Goal: Task Accomplishment & Management: Manage account settings

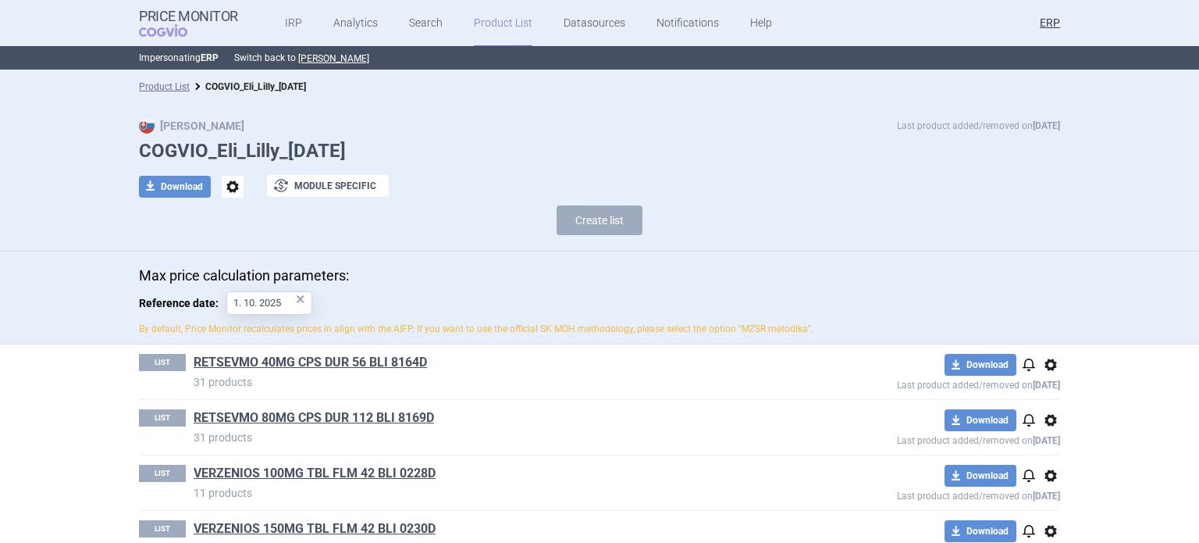
click at [32, 130] on div "Max Price Last product added/removed on [DATE] COGVIO_Eli_Lilly_[DATE] download…" at bounding box center [599, 176] width 1199 height 149
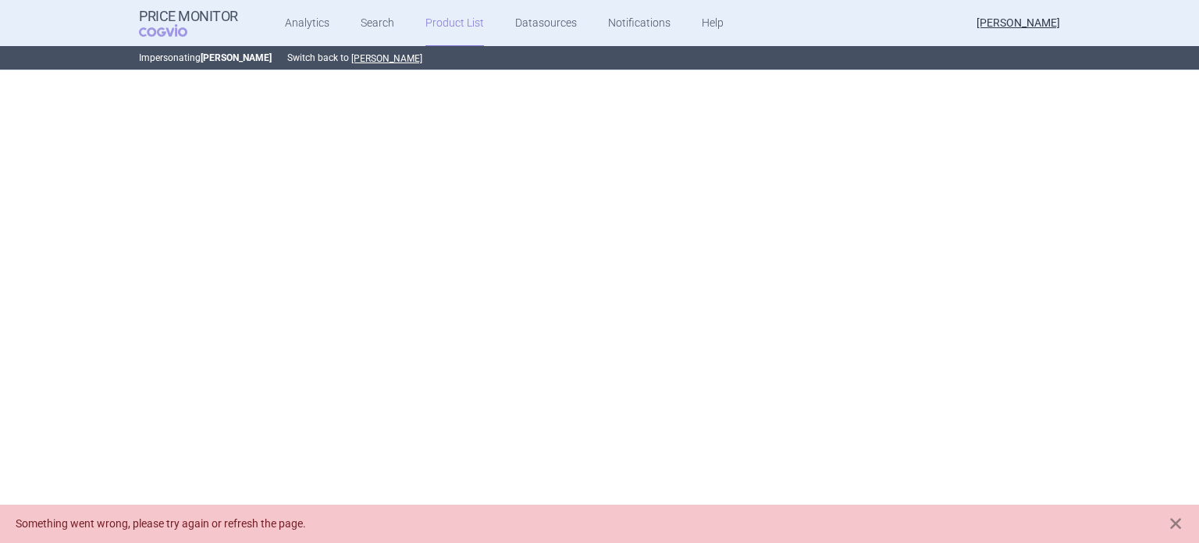
drag, startPoint x: 0, startPoint y: 176, endPoint x: 9, endPoint y: 166, distance: 14.4
click at [0, 176] on div "Price Monitor COGVIO Analytics Search Product List Datasources Notifications He…" at bounding box center [599, 271] width 1199 height 543
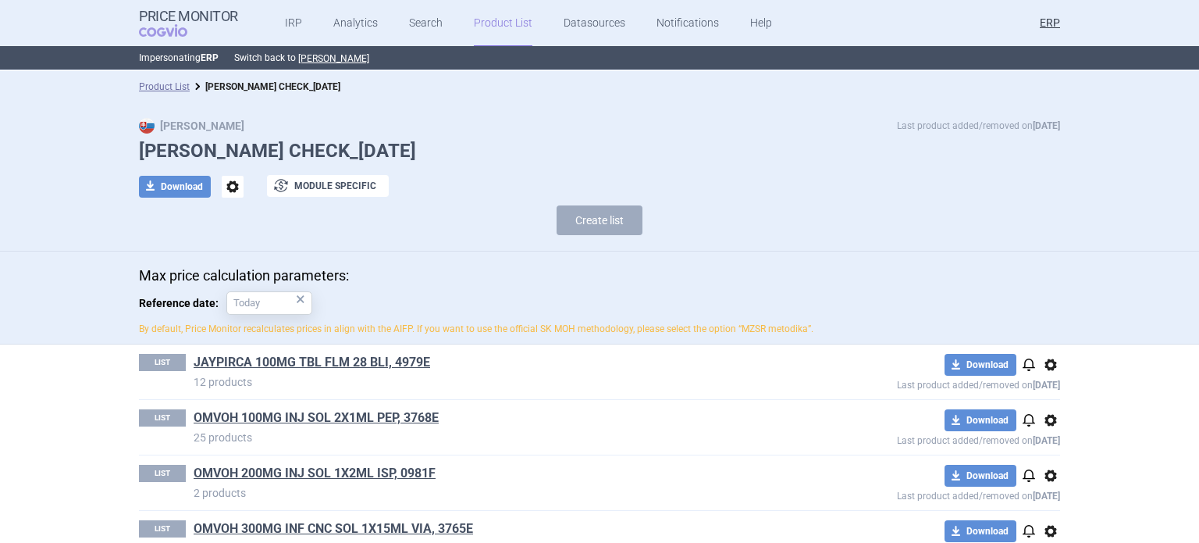
click at [231, 195] on span "options" at bounding box center [233, 187] width 22 height 22
click at [219, 252] on button "Rename" at bounding box center [226, 250] width 50 height 23
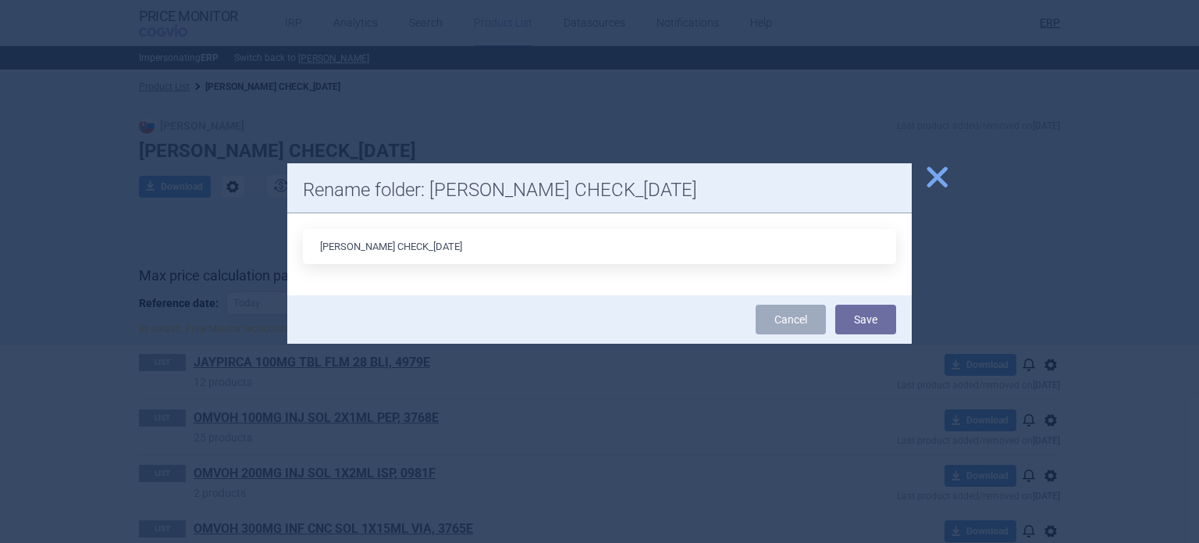
click at [316, 255] on input "Eli lilly_ADDITIONAL CHECK_06.10.2025" at bounding box center [599, 246] width 593 height 35
type input "COGVIO_Eli lilly_ADDITIONAL CHECK_[DATE]"
click at [836, 305] on button "Save" at bounding box center [866, 320] width 61 height 30
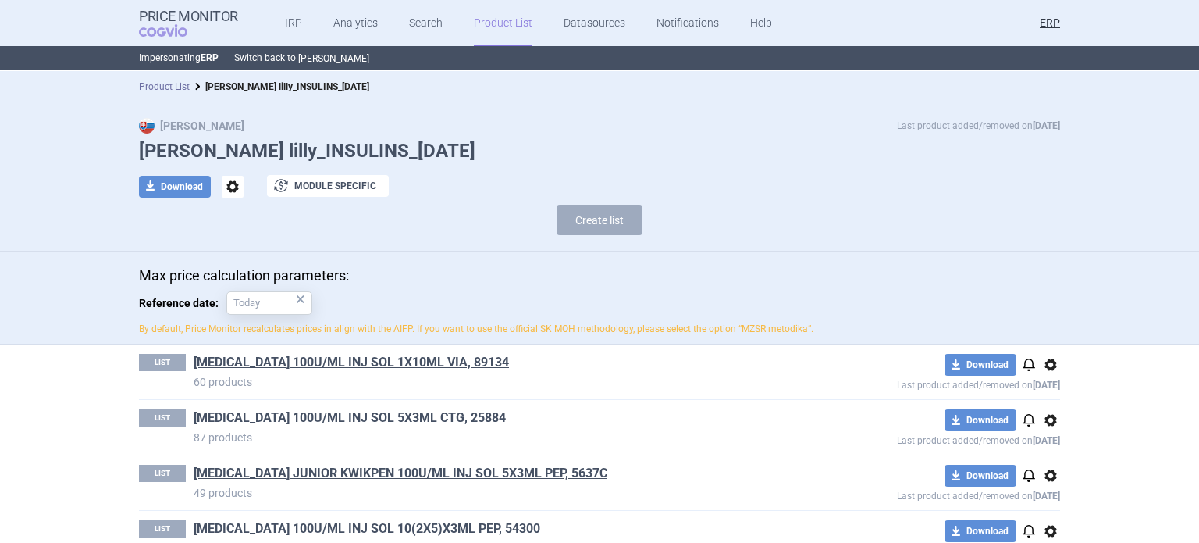
click at [222, 187] on span "options" at bounding box center [233, 187] width 22 height 22
click at [225, 248] on button "Rename" at bounding box center [226, 250] width 50 height 23
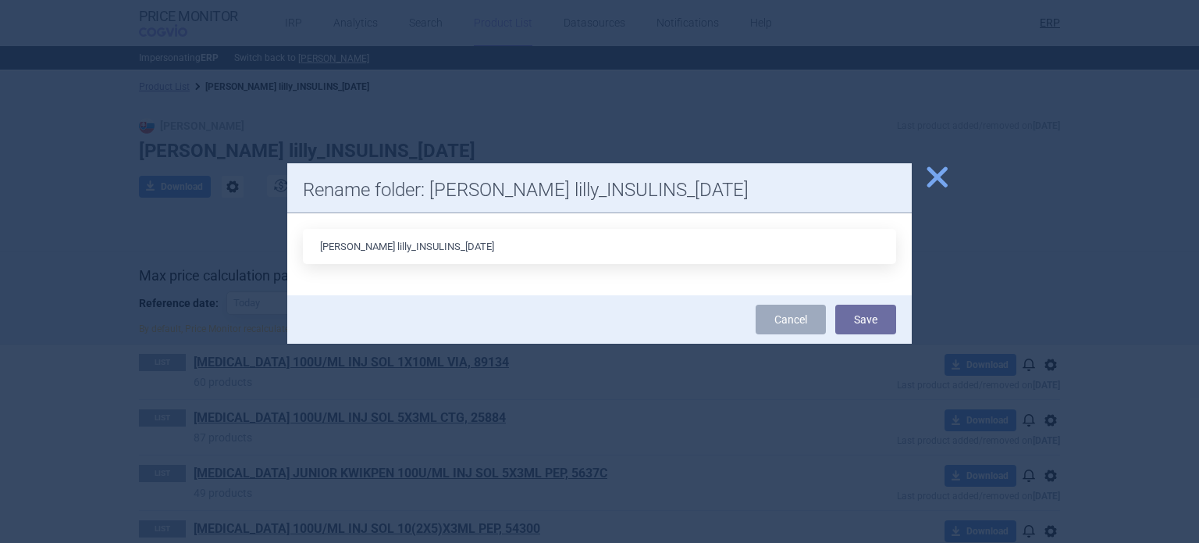
click at [316, 254] on input "[PERSON_NAME] lilly_INSULINS_[DATE]" at bounding box center [599, 246] width 593 height 35
type input "COGVIO_Eli lilly_INSULINS_[DATE]"
click at [836, 305] on button "Save" at bounding box center [866, 320] width 61 height 30
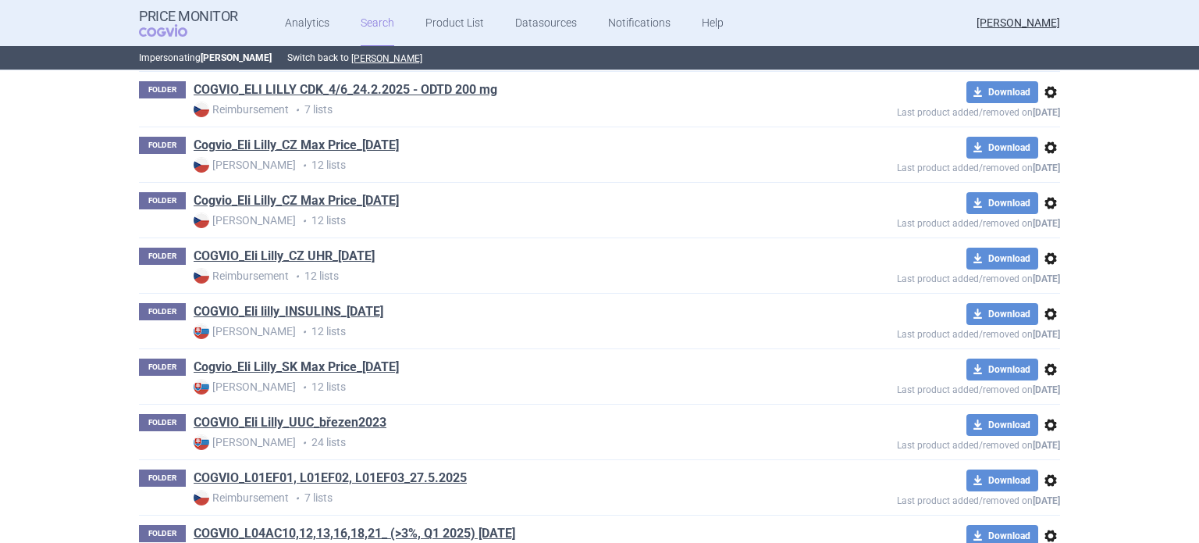
scroll to position [534, 0]
